Goal: Task Accomplishment & Management: Check status

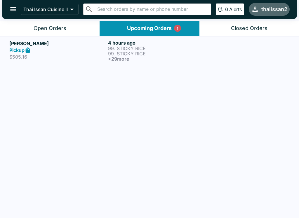
click at [214, 51] on div at bounding box center [248, 51] width 83 height 22
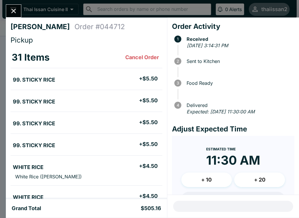
click at [15, 7] on icon "Close" at bounding box center [14, 11] width 8 height 8
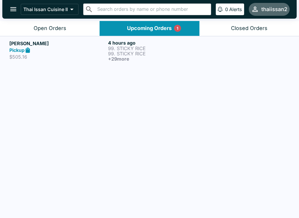
click at [171, 62] on link "[PERSON_NAME] Pickup $505.16 4 hours ago 99. STICKY RICE 99. STICKY RICE + 29 m…" at bounding box center [149, 50] width 299 height 29
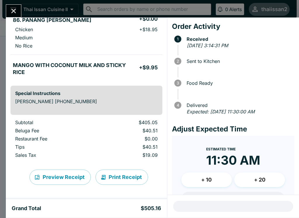
scroll to position [1086, 0]
click at [120, 177] on button "Print Receipt" at bounding box center [121, 177] width 52 height 15
click at [10, 9] on icon "Close" at bounding box center [14, 11] width 8 height 8
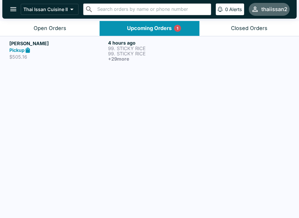
click at [22, 56] on p "$505.16" at bounding box center [57, 57] width 96 height 6
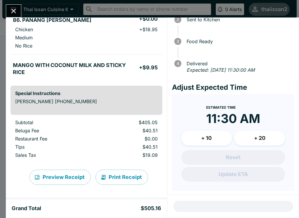
scroll to position [1086, 0]
click at [119, 177] on button "Print Receipt" at bounding box center [121, 177] width 52 height 15
click at [14, 13] on icon "Close" at bounding box center [14, 11] width 8 height 8
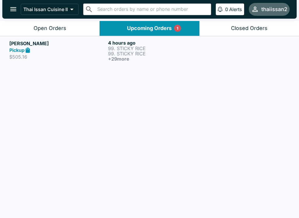
click at [16, 47] on div "Pickup" at bounding box center [57, 50] width 96 height 7
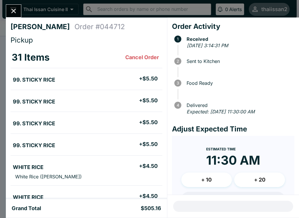
click at [9, 8] on button "Close" at bounding box center [13, 11] width 15 height 13
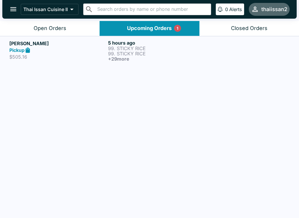
click at [33, 25] on button "Open Orders" at bounding box center [49, 28] width 99 height 15
